Goal: Check status: Check status

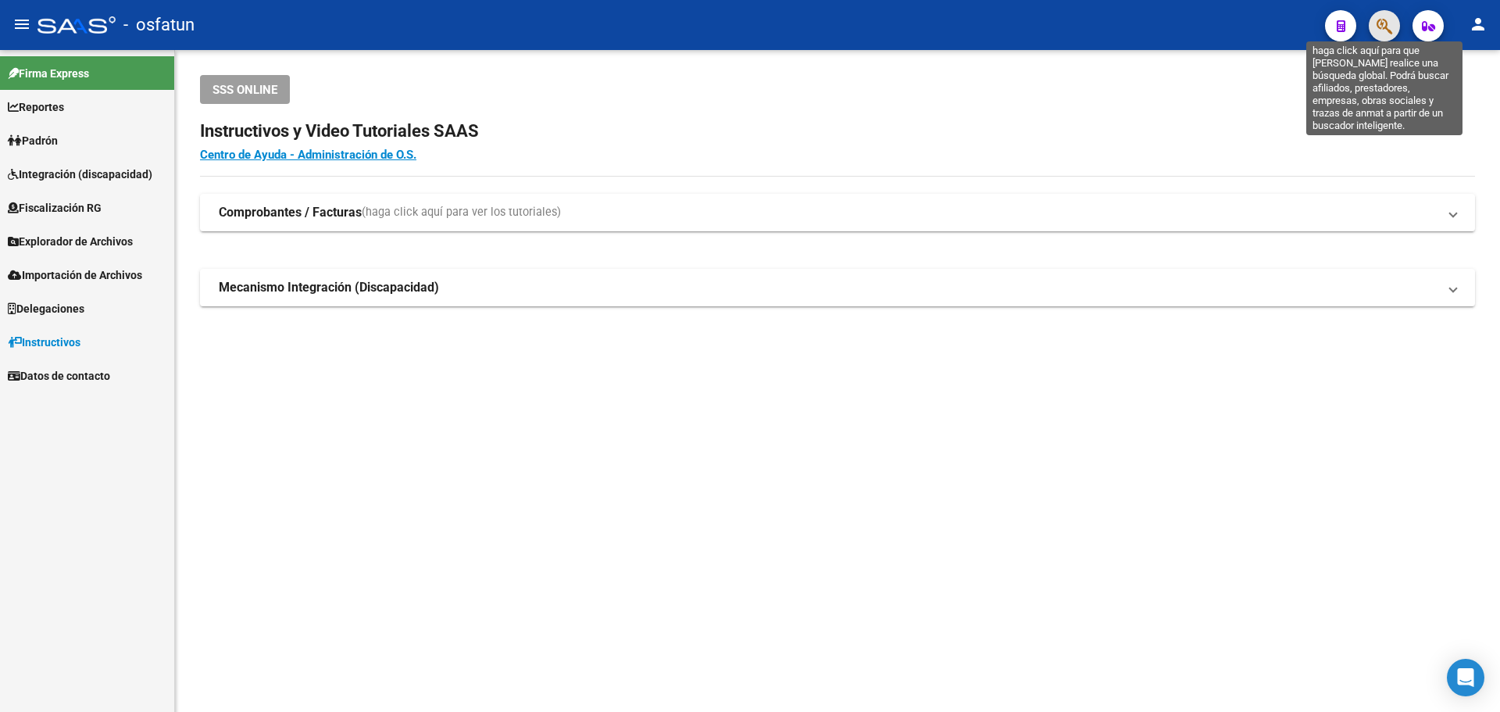
click at [1389, 31] on icon "button" at bounding box center [1385, 26] width 16 height 18
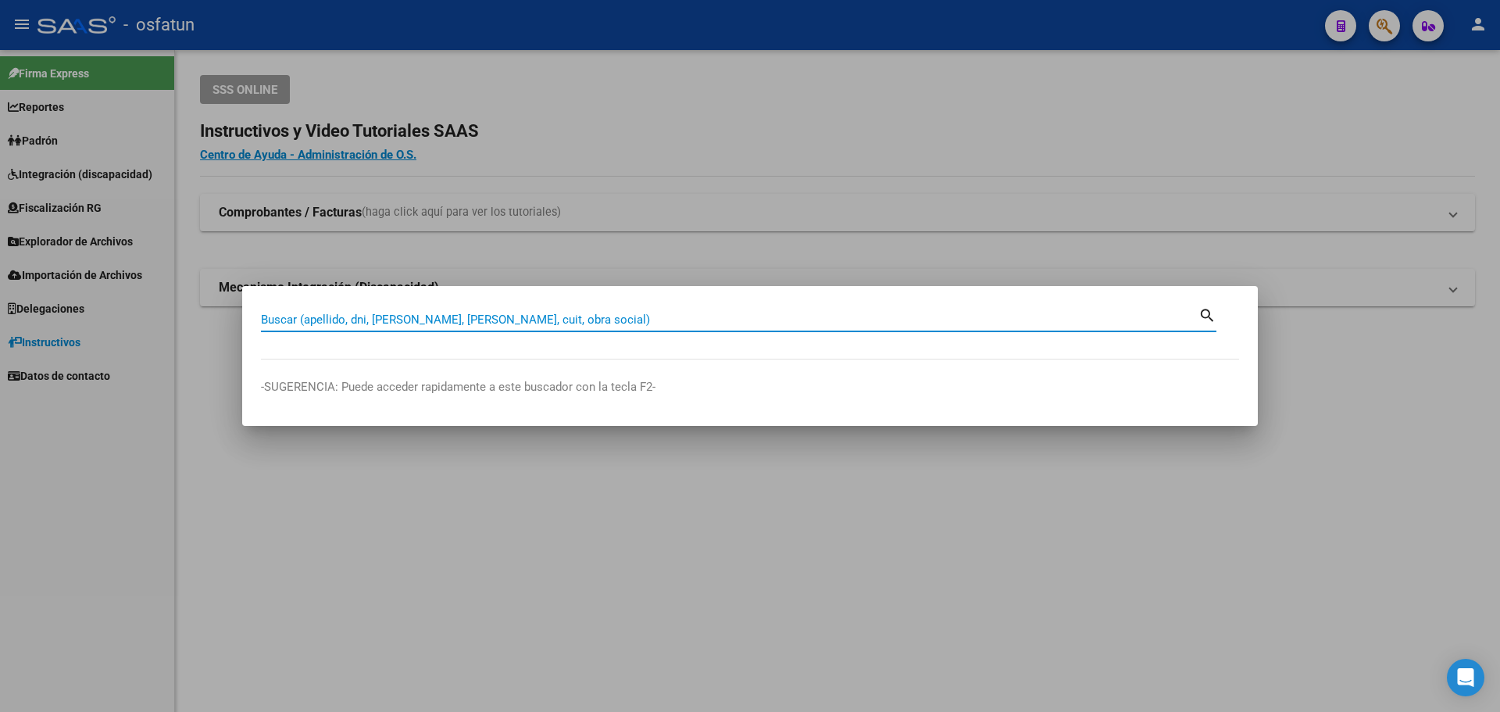
click at [592, 313] on input "Buscar (apellido, dni, [PERSON_NAME], [PERSON_NAME], cuit, obra social)" at bounding box center [730, 320] width 938 height 14
click at [559, 311] on div "Buscar (apellido, dni, [PERSON_NAME], [PERSON_NAME], cuit, obra social)" at bounding box center [730, 319] width 938 height 23
click at [540, 322] on input "Buscar (apellido, dni, [PERSON_NAME], [PERSON_NAME], cuit, obra social)" at bounding box center [730, 320] width 938 height 14
paste input "27-31072517-5"
click at [335, 320] on input "27-31072517-5" at bounding box center [730, 320] width 938 height 14
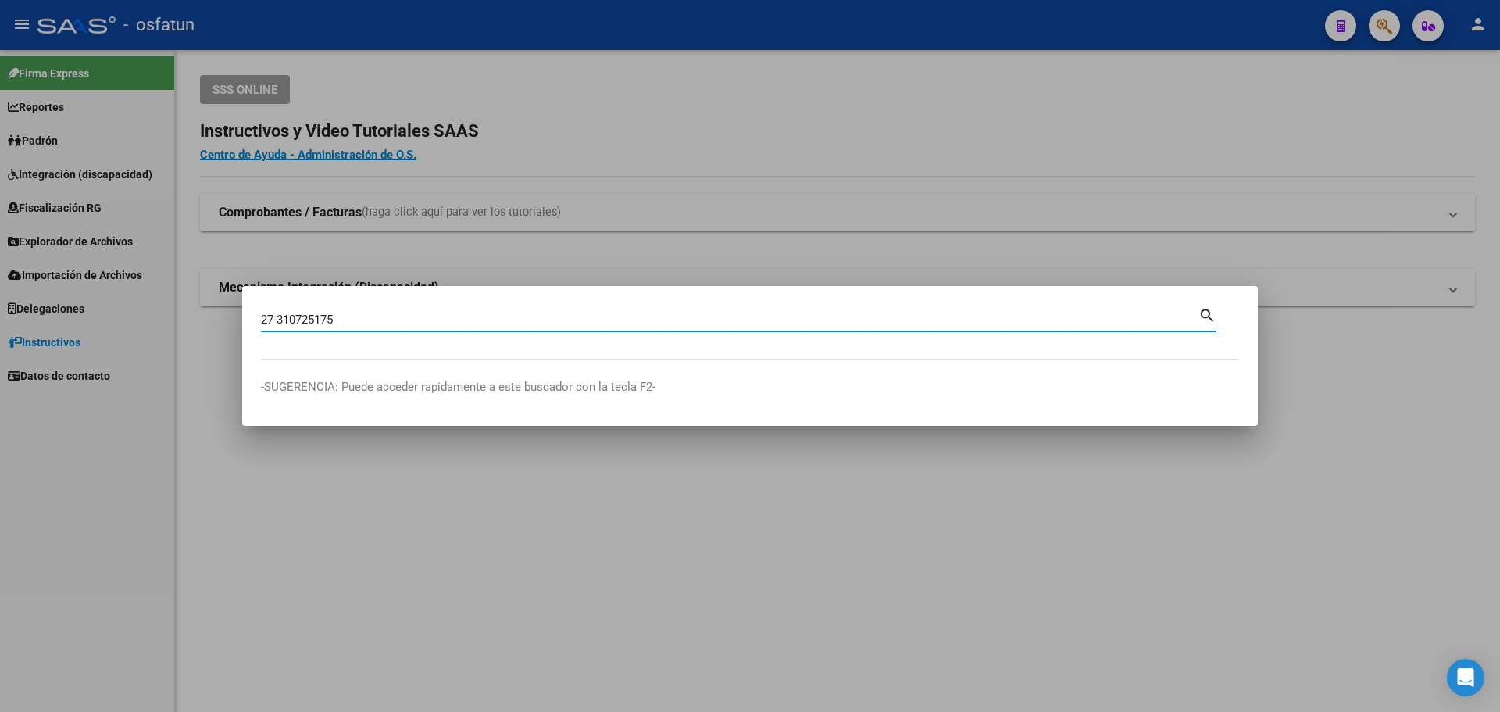
click at [277, 320] on input "27-310725175" at bounding box center [730, 320] width 938 height 14
click at [1171, 320] on input "27310725175" at bounding box center [730, 320] width 938 height 14
type input "27310725175"
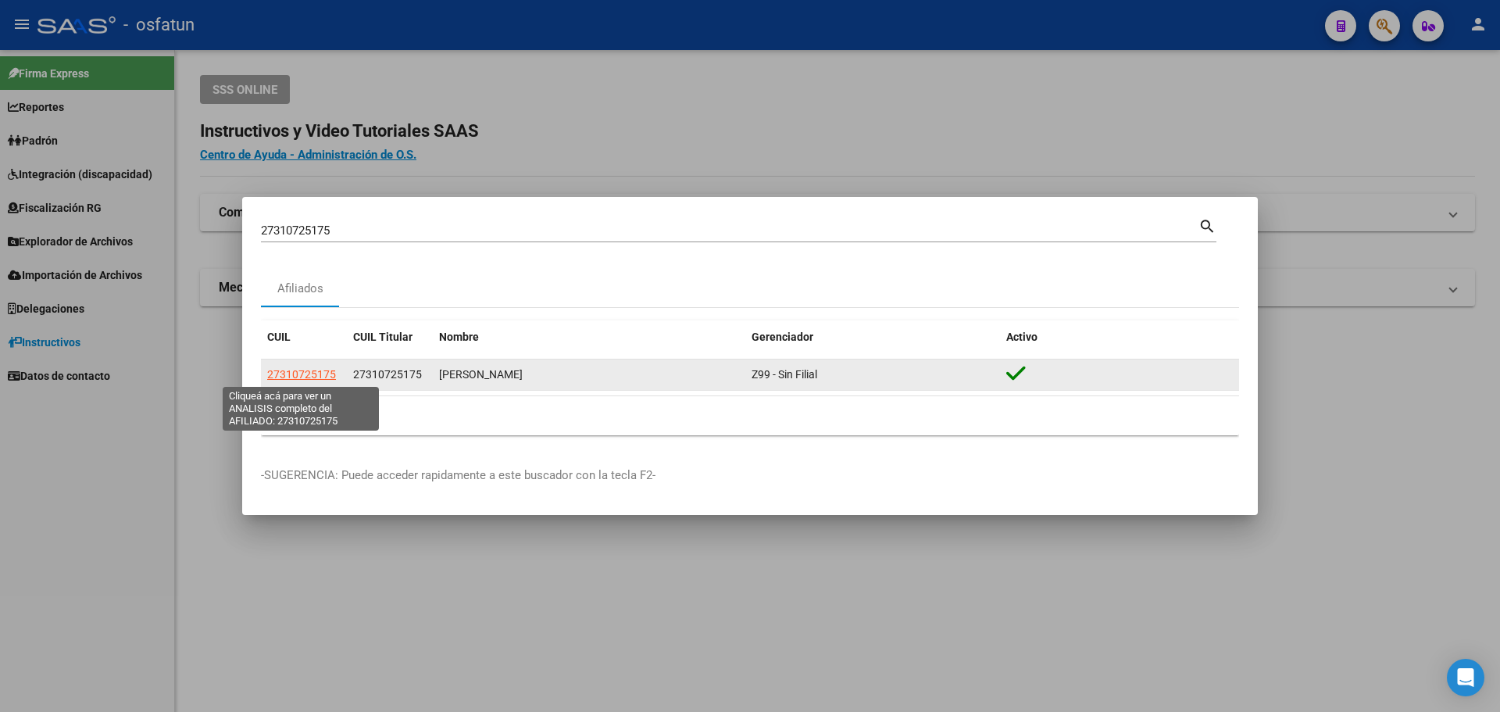
click at [297, 373] on span "27310725175" at bounding box center [301, 374] width 69 height 13
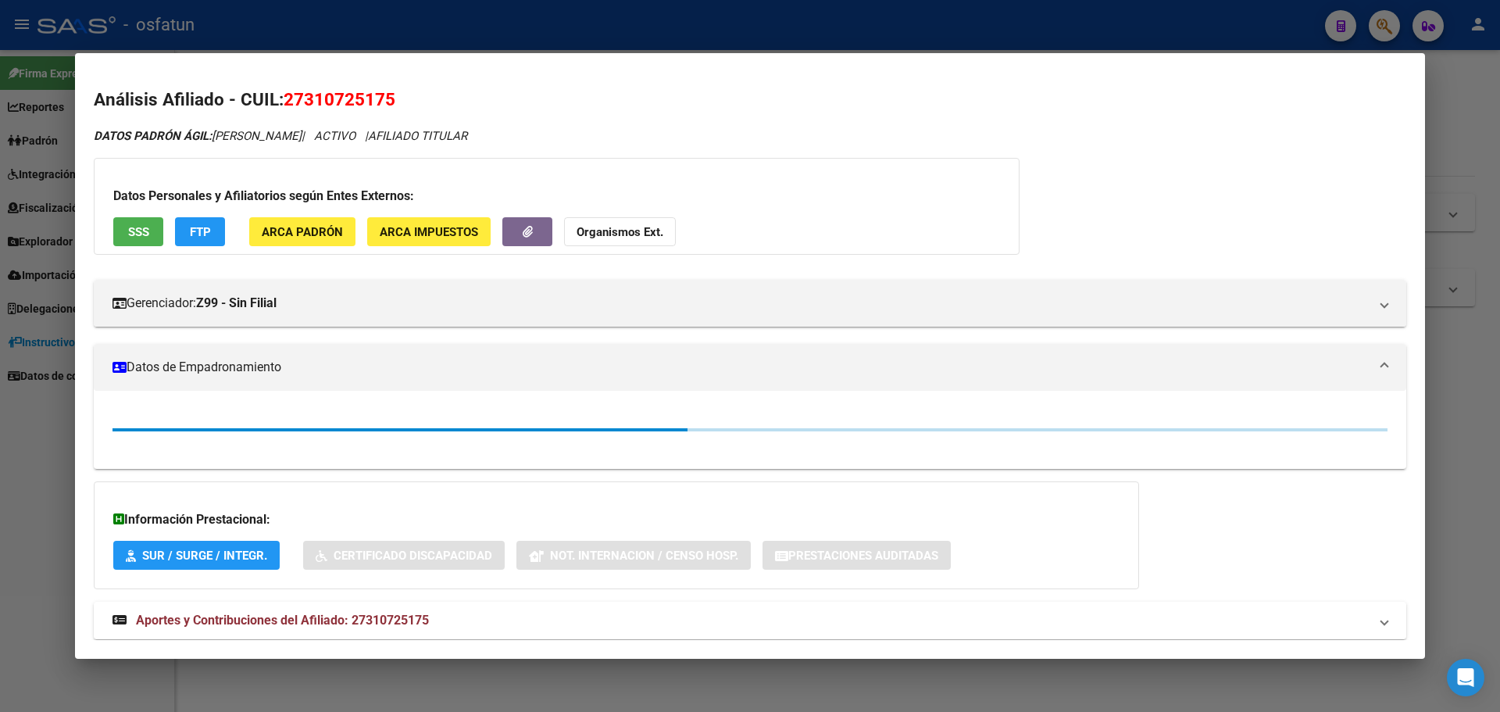
click at [209, 225] on button "FTP" at bounding box center [200, 231] width 50 height 29
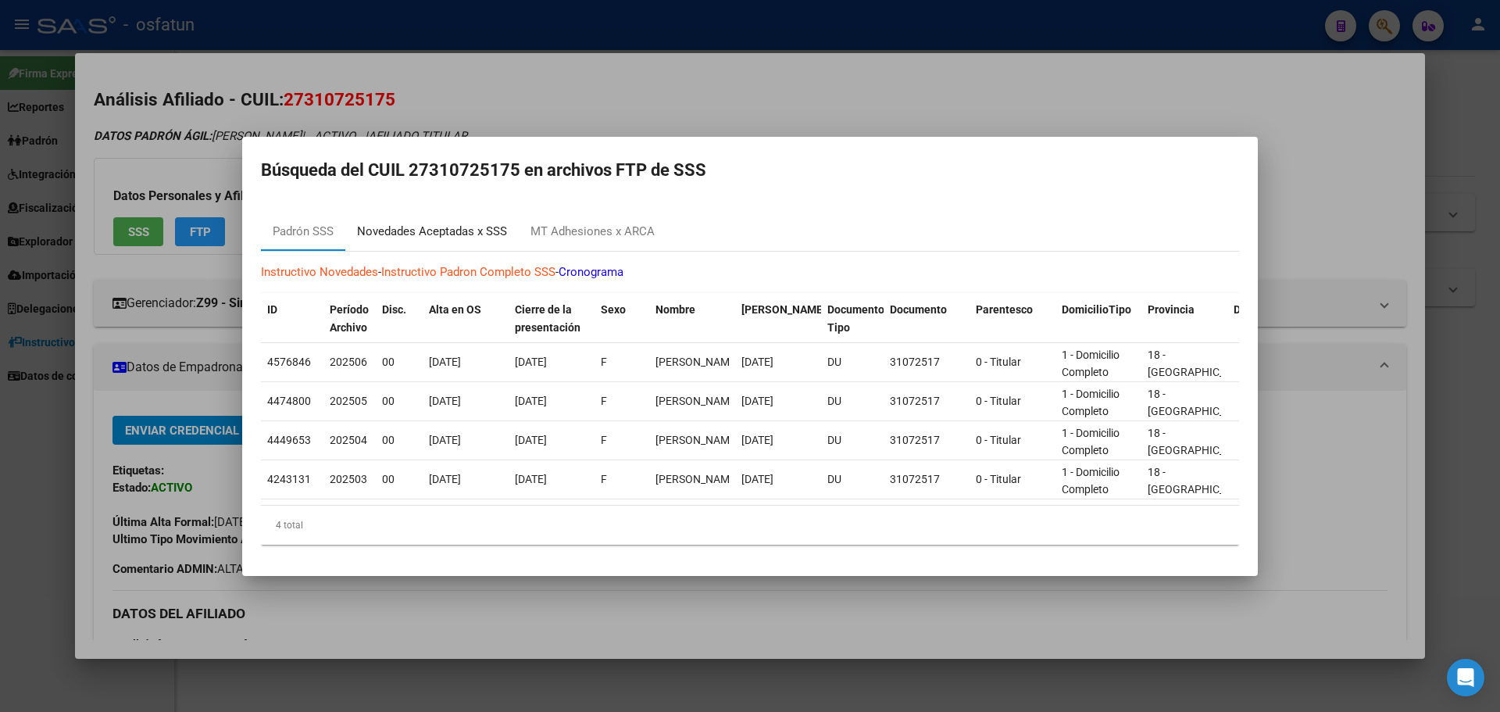
click at [422, 224] on div "Novedades Aceptadas x SSS" at bounding box center [432, 232] width 150 height 18
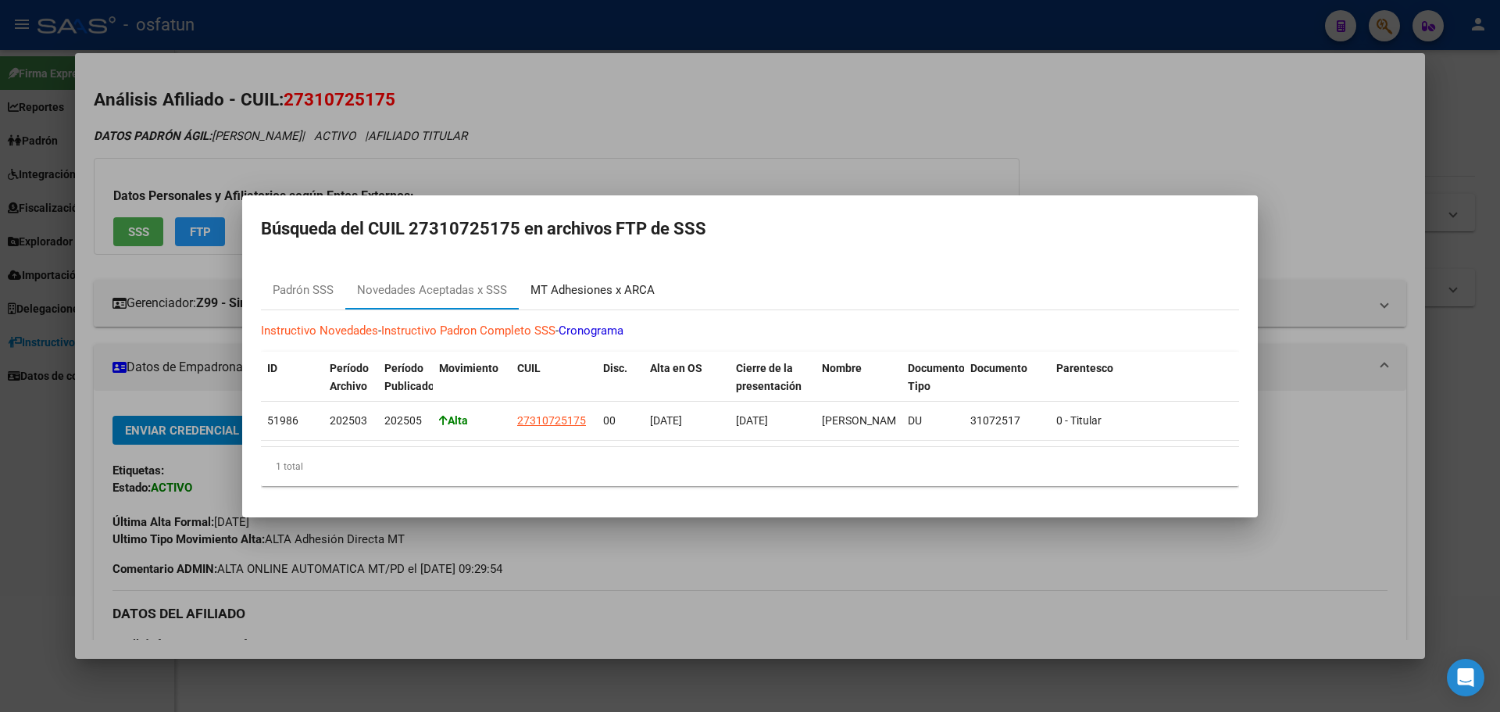
click at [579, 287] on div "MT Adhesiones x ARCA" at bounding box center [593, 290] width 124 height 18
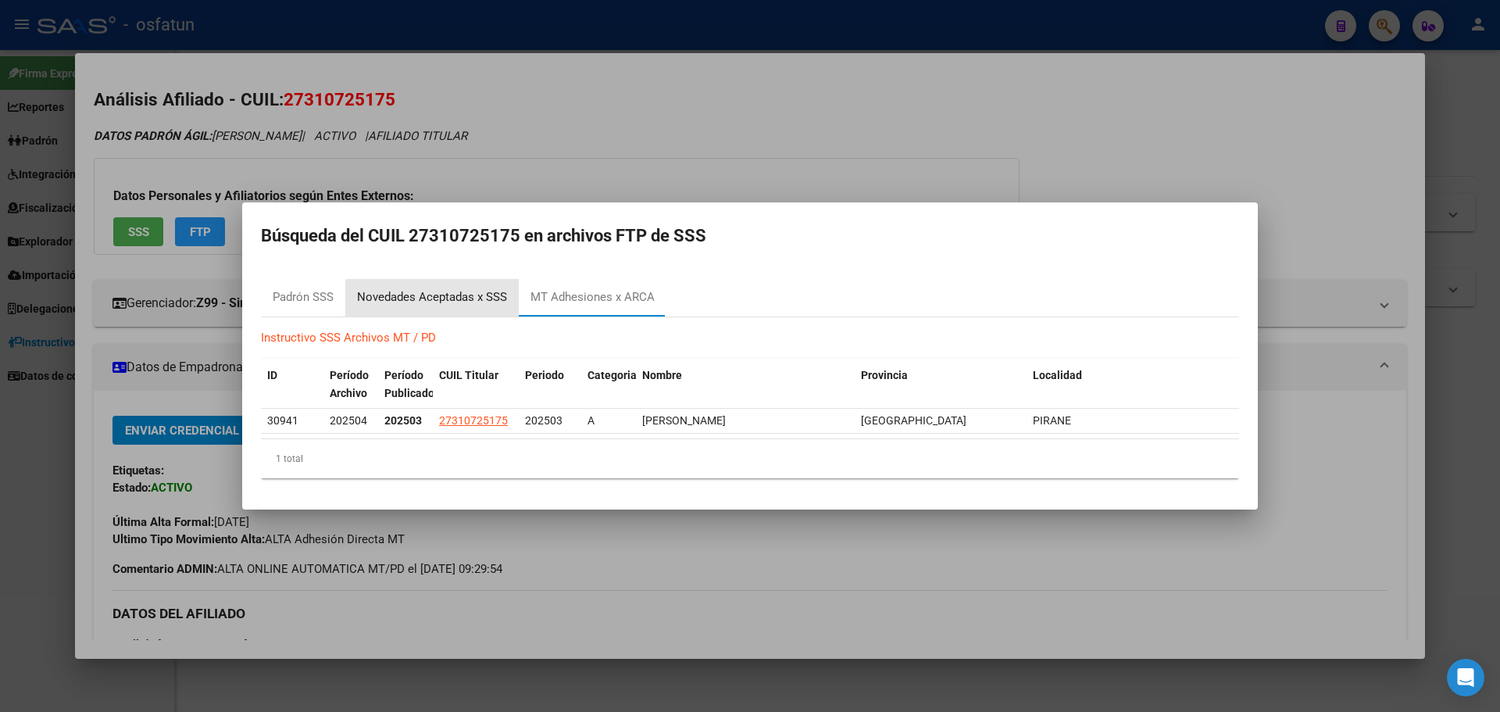
click at [455, 306] on div "Novedades Aceptadas x SSS" at bounding box center [431, 298] width 173 height 38
